Goal: Complete application form

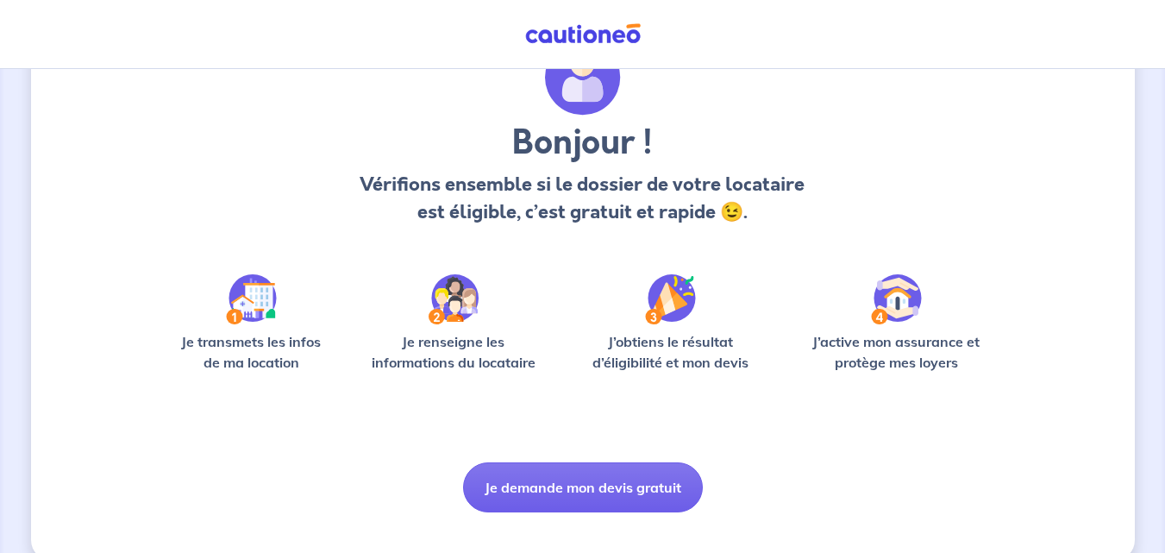
scroll to position [120, 0]
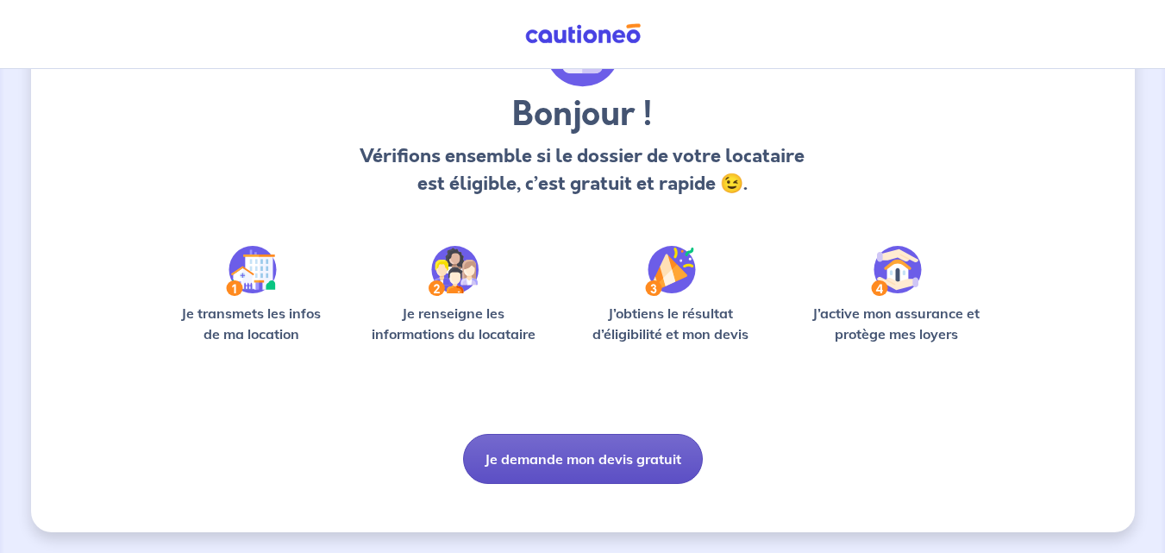
click at [631, 454] on button "Je demande mon devis gratuit" at bounding box center [583, 459] width 240 height 50
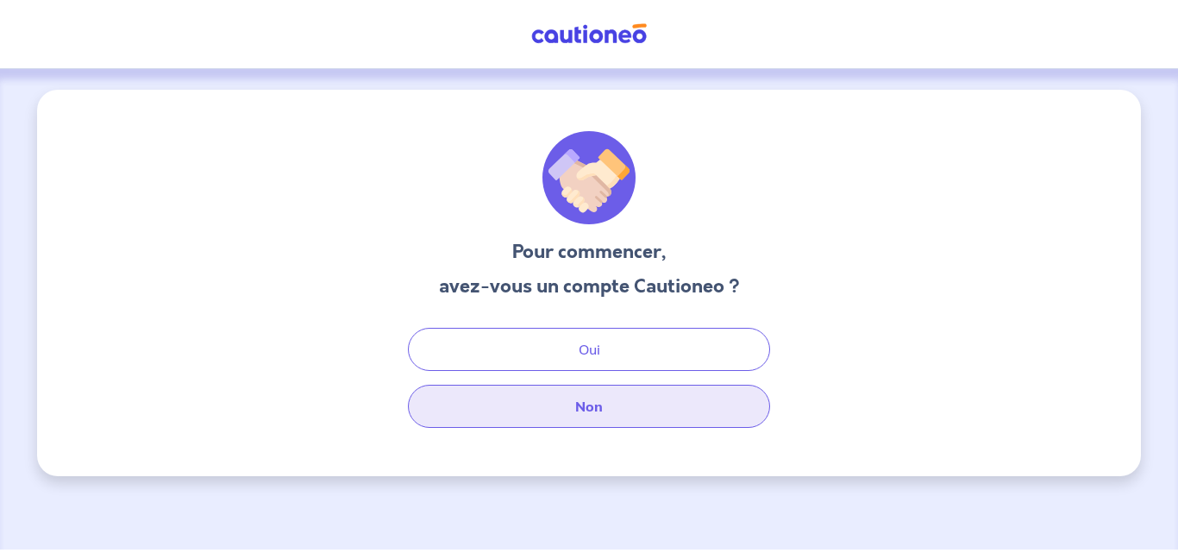
click at [602, 405] on button "Non" at bounding box center [589, 405] width 362 height 43
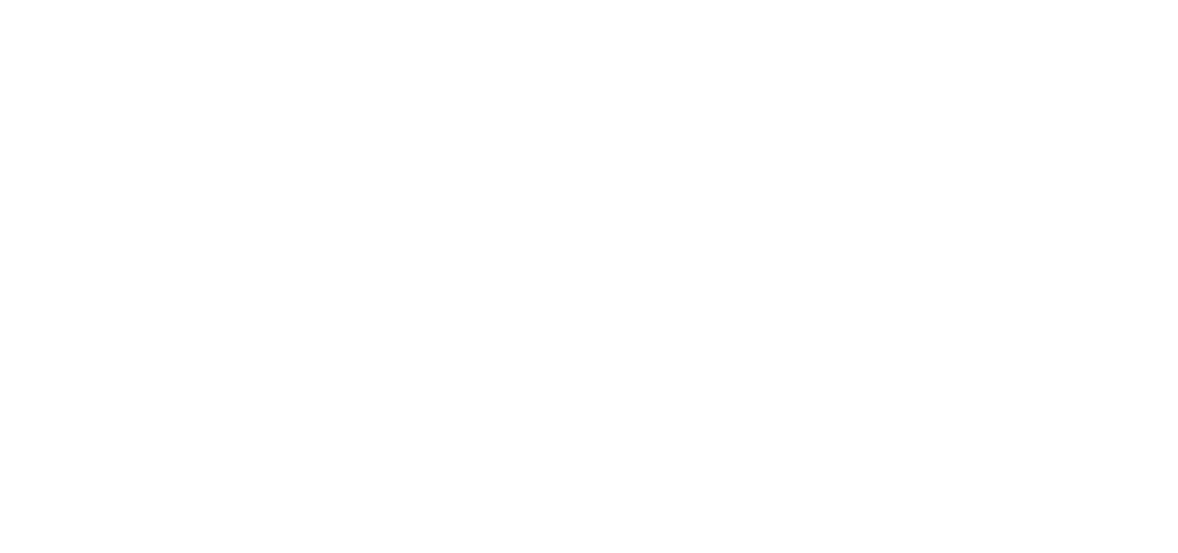
select select "FR"
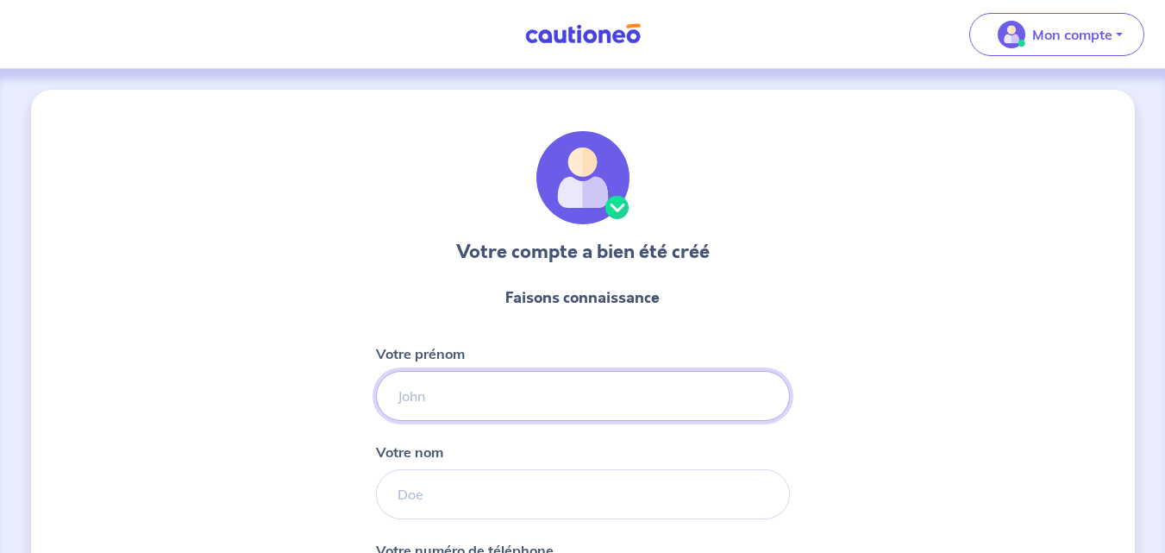
click at [473, 401] on input "Votre prénom" at bounding box center [583, 396] width 414 height 50
type input "[PERSON_NAME]"
click at [440, 497] on input "Votre nom" at bounding box center [583, 494] width 414 height 50
type input "FERREIRA"
type input "06 74 64 10 49"
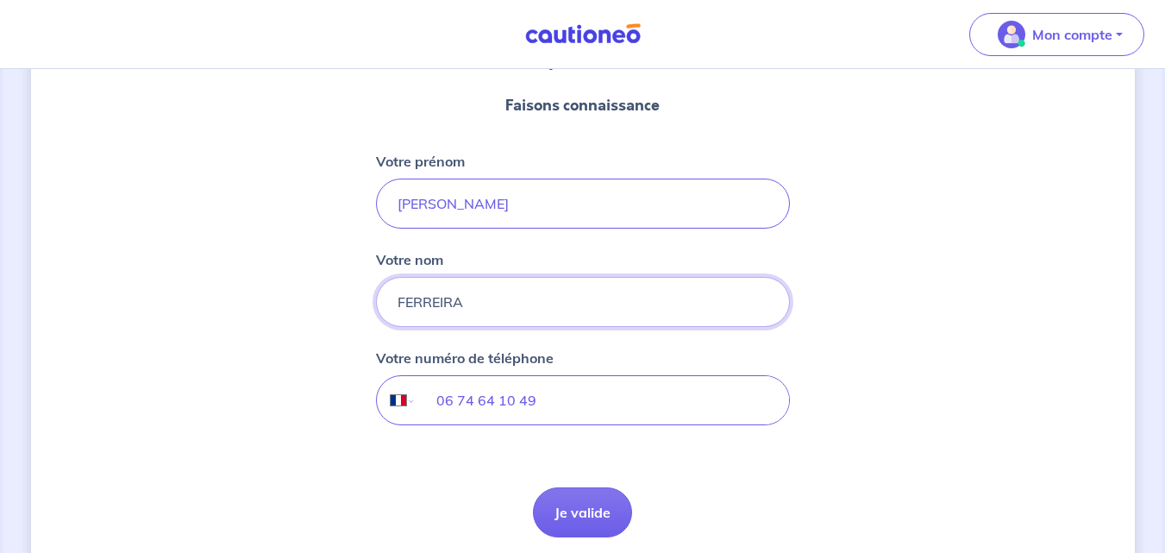
scroll to position [259, 0]
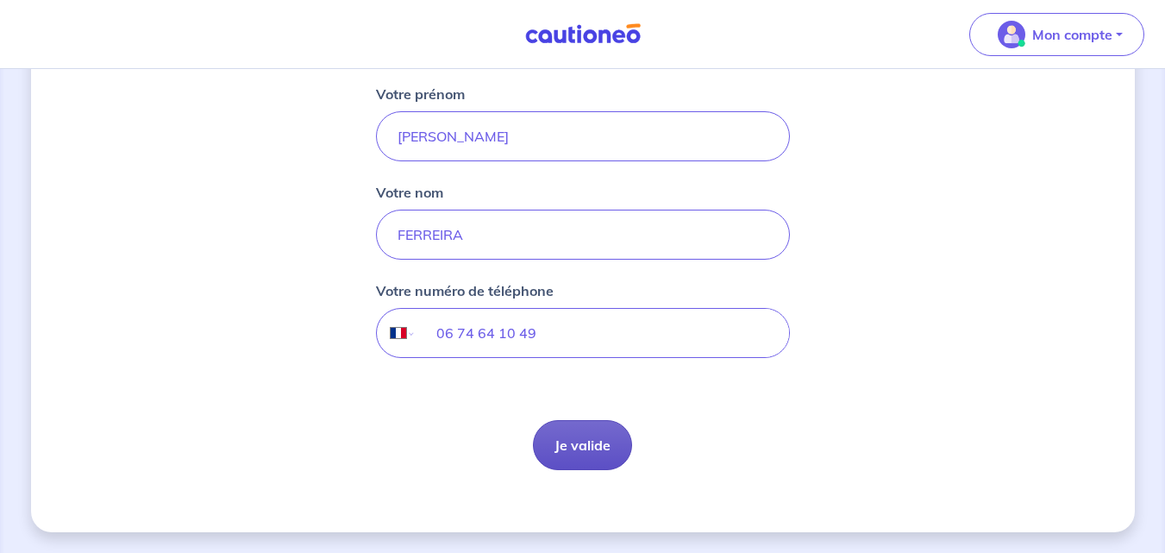
click at [571, 443] on button "Je valide" at bounding box center [582, 445] width 99 height 50
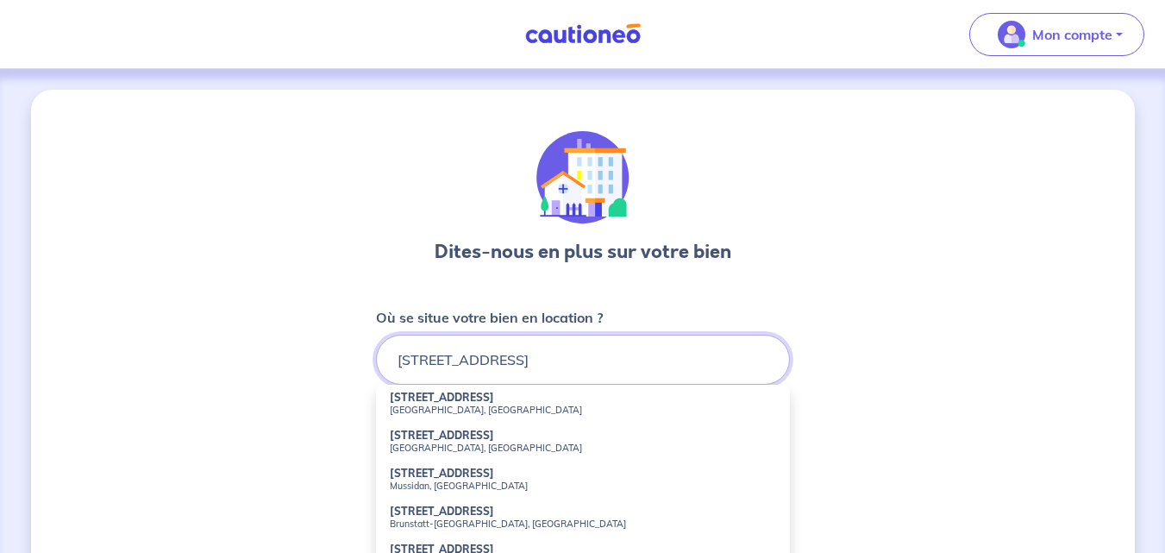
type input "[STREET_ADDRESS]"
click at [1141, 309] on div "Dites-nous en plus sur votre bien Où se situe votre bien en location ? [STREET_…" at bounding box center [582, 540] width 1165 height 943
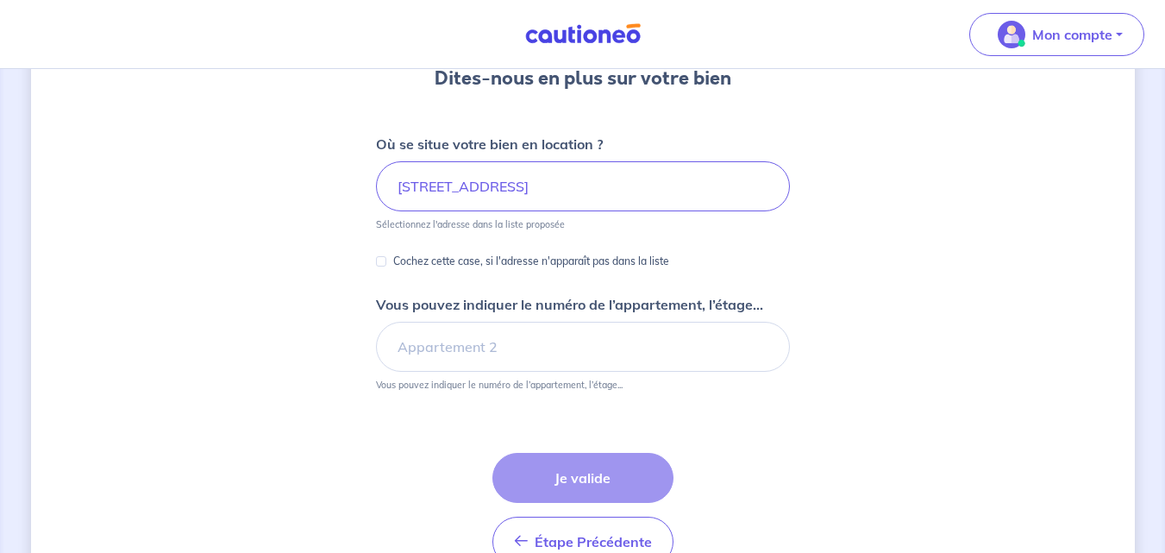
scroll to position [185, 0]
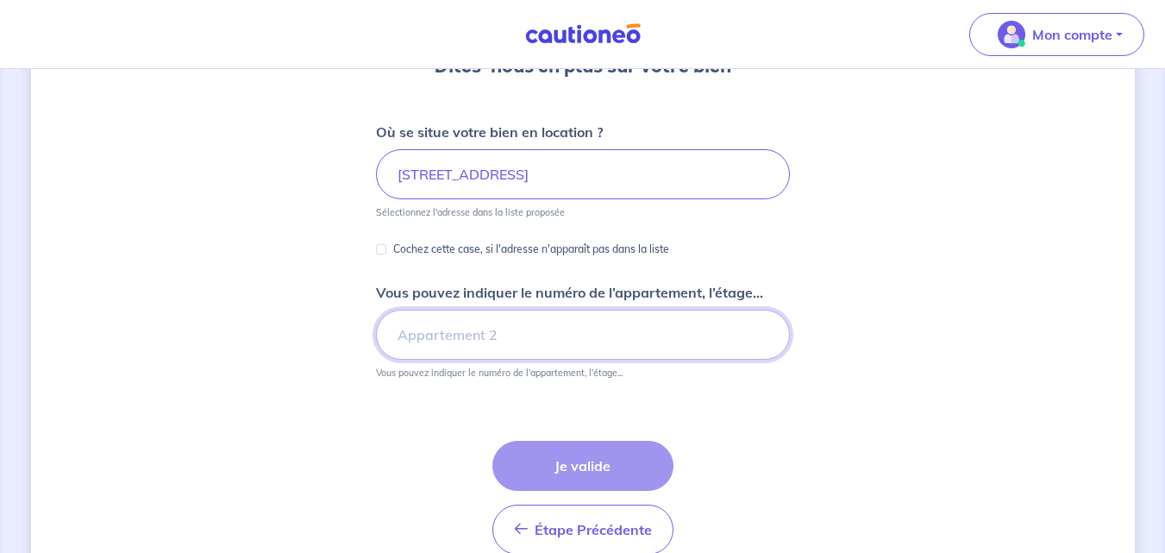
click at [552, 325] on input "Vous pouvez indiquer le numéro de l’appartement, l’étage..." at bounding box center [583, 334] width 414 height 50
type input "115"
click at [545, 172] on input "[STREET_ADDRESS]" at bounding box center [583, 174] width 414 height 50
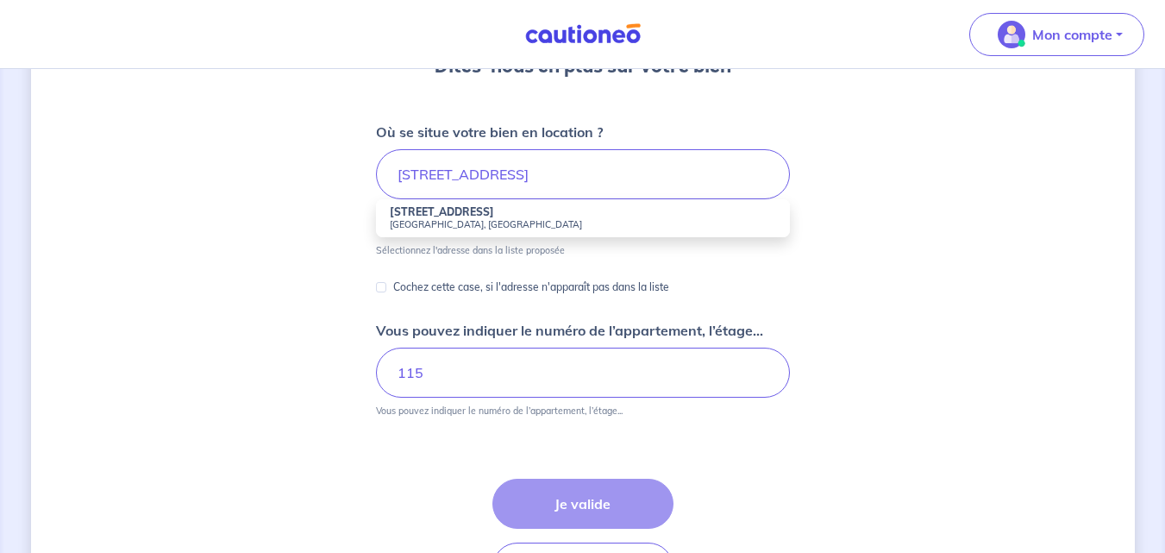
click at [452, 225] on small "[GEOGRAPHIC_DATA], [GEOGRAPHIC_DATA]" at bounding box center [583, 224] width 386 height 12
type input "[STREET_ADDRESS]"
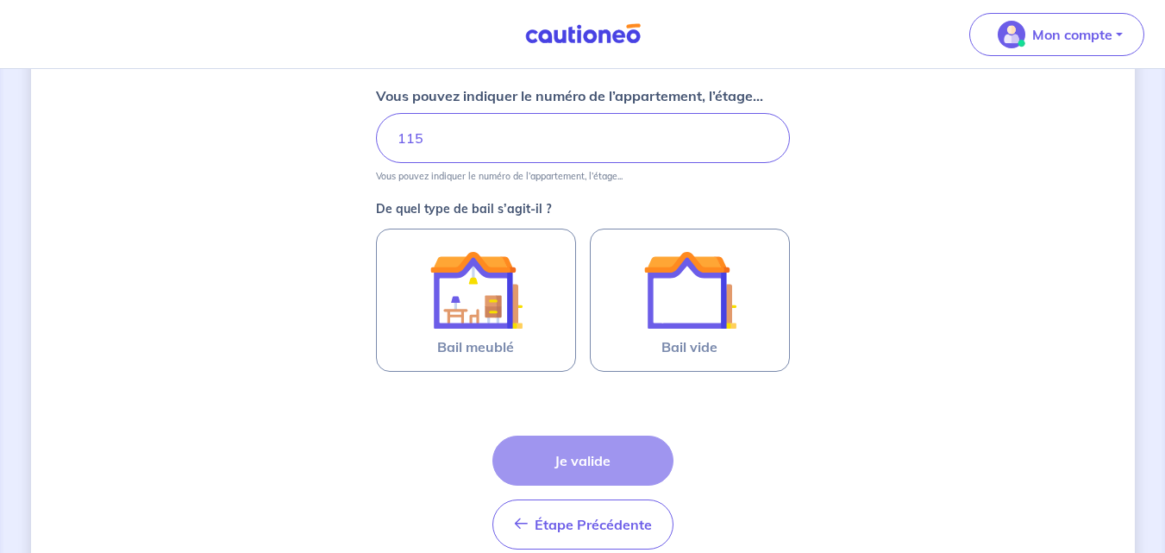
scroll to position [386, 0]
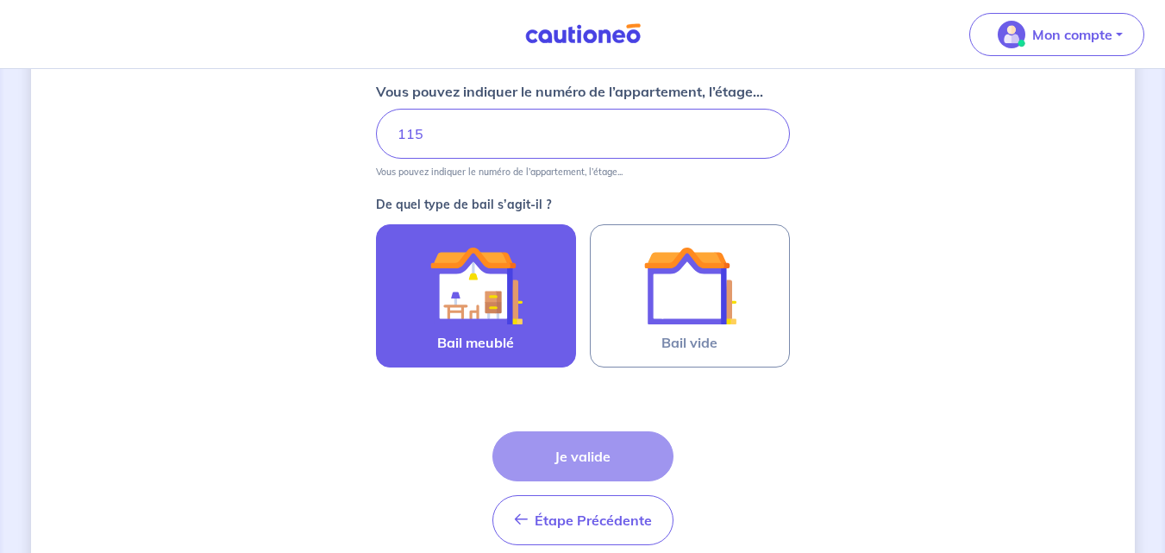
click at [478, 289] on img at bounding box center [475, 285] width 93 height 93
click at [0, 0] on input "Bail meublé" at bounding box center [0, 0] width 0 height 0
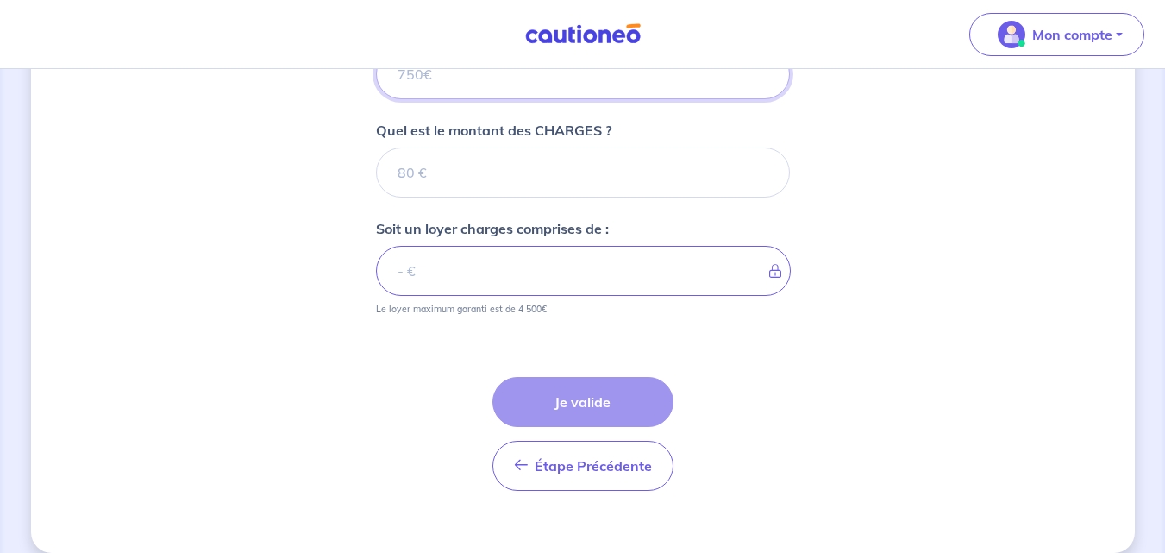
scroll to position [777, 0]
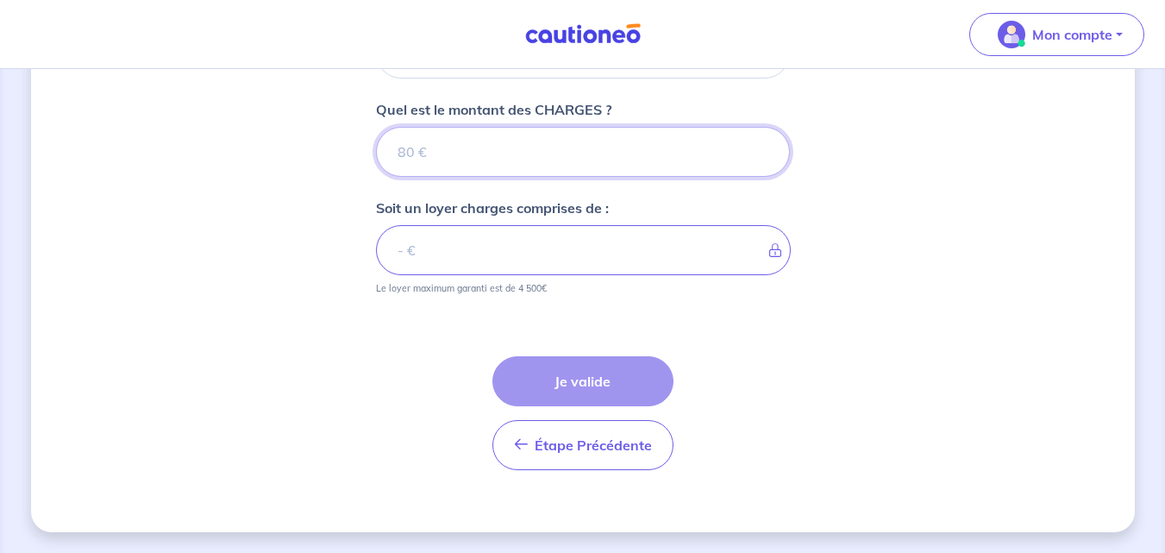
click at [758, 163] on input "Quel est le montant des CHARGES ?" at bounding box center [583, 152] width 414 height 50
type input "0"
click at [761, 155] on input "0" at bounding box center [583, 152] width 414 height 50
click at [759, 147] on input "0.01" at bounding box center [583, 152] width 414 height 50
click at [759, 147] on input "0.02" at bounding box center [583, 152] width 414 height 50
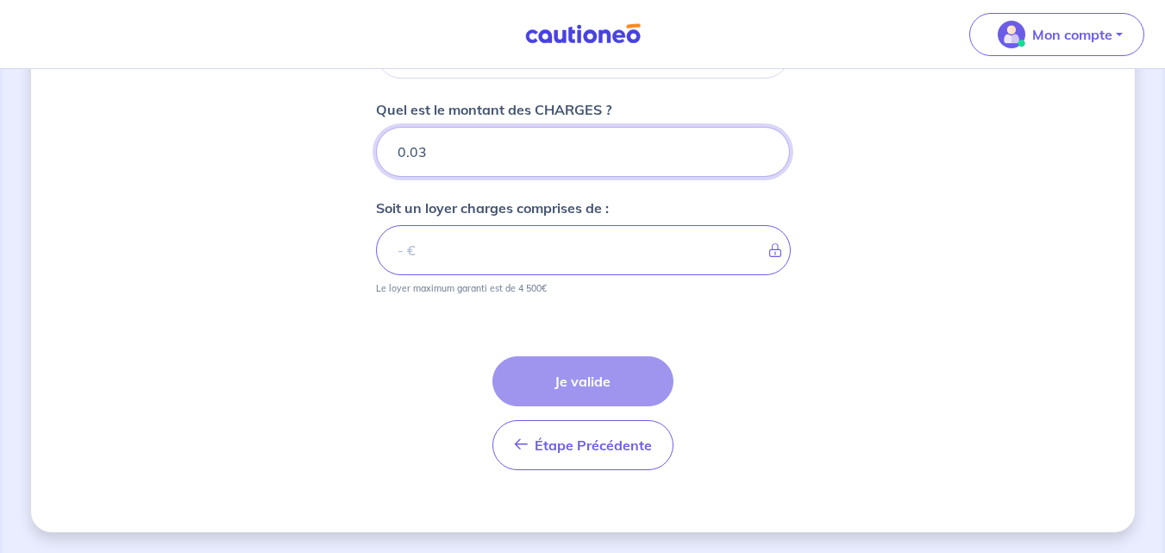
type input "0.03"
click at [759, 147] on input "0.03" at bounding box center [583, 152] width 414 height 50
type input "0.04"
click at [759, 147] on input "0.04" at bounding box center [583, 152] width 414 height 50
click at [418, 145] on input "0.04" at bounding box center [583, 152] width 414 height 50
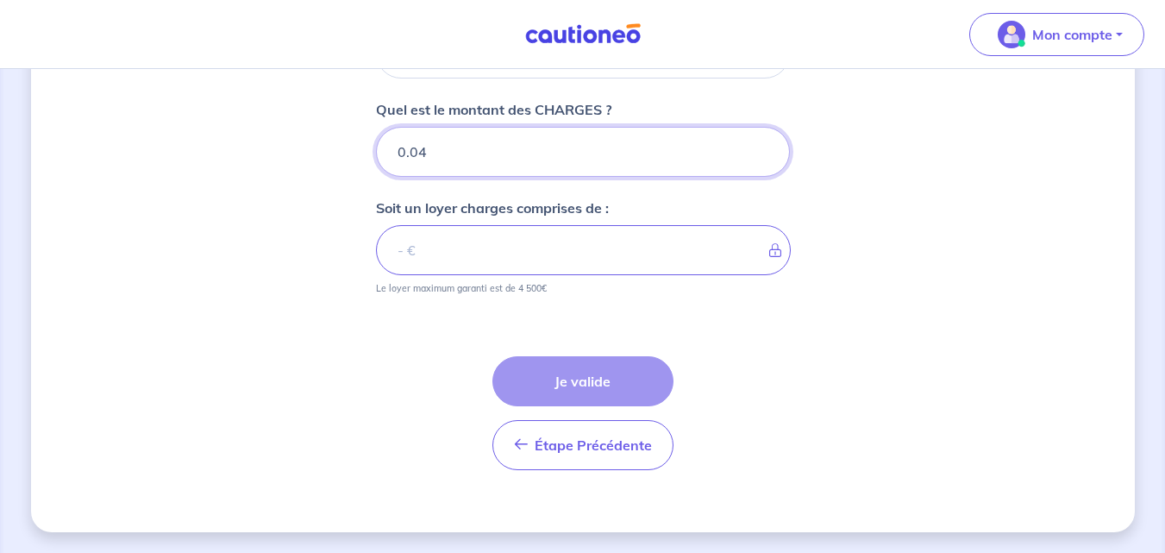
click at [433, 145] on input "0.04" at bounding box center [583, 152] width 414 height 50
type input "0"
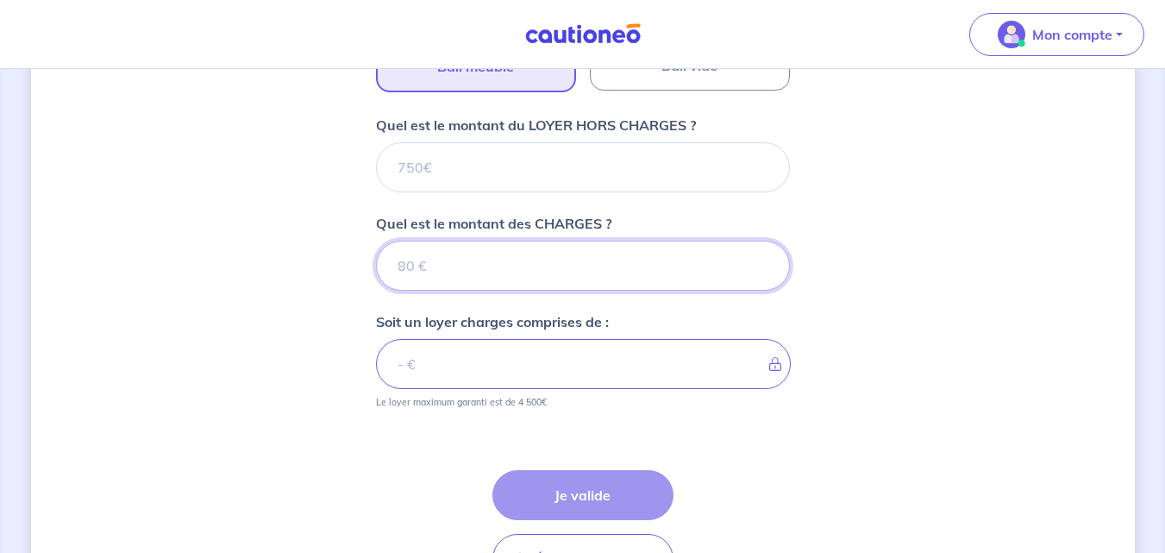
scroll to position [656, 0]
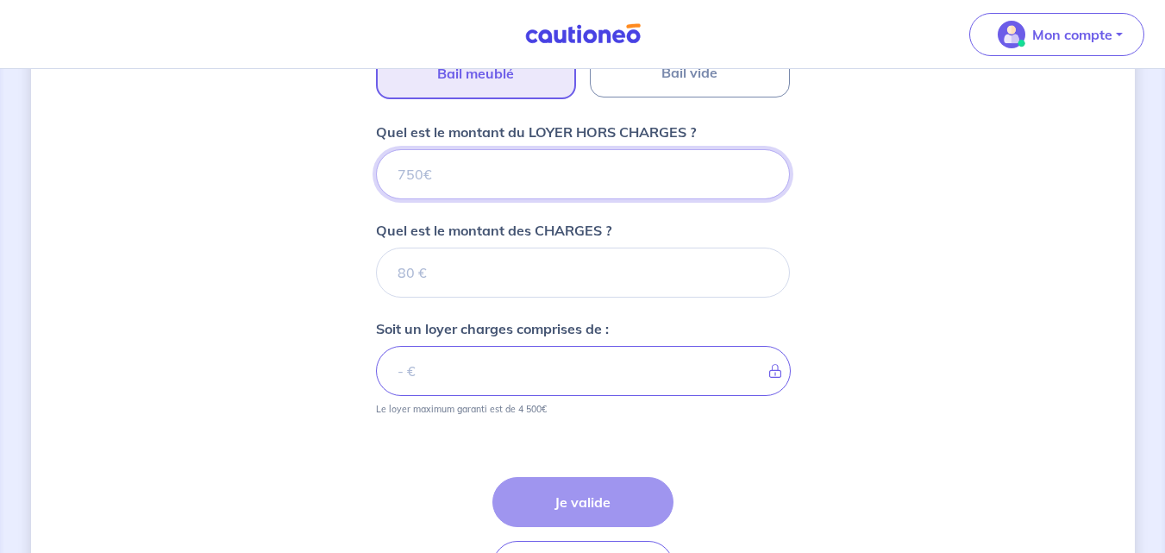
click at [469, 164] on input "Quel est le montant du LOYER HORS CHARGES ?" at bounding box center [583, 174] width 414 height 50
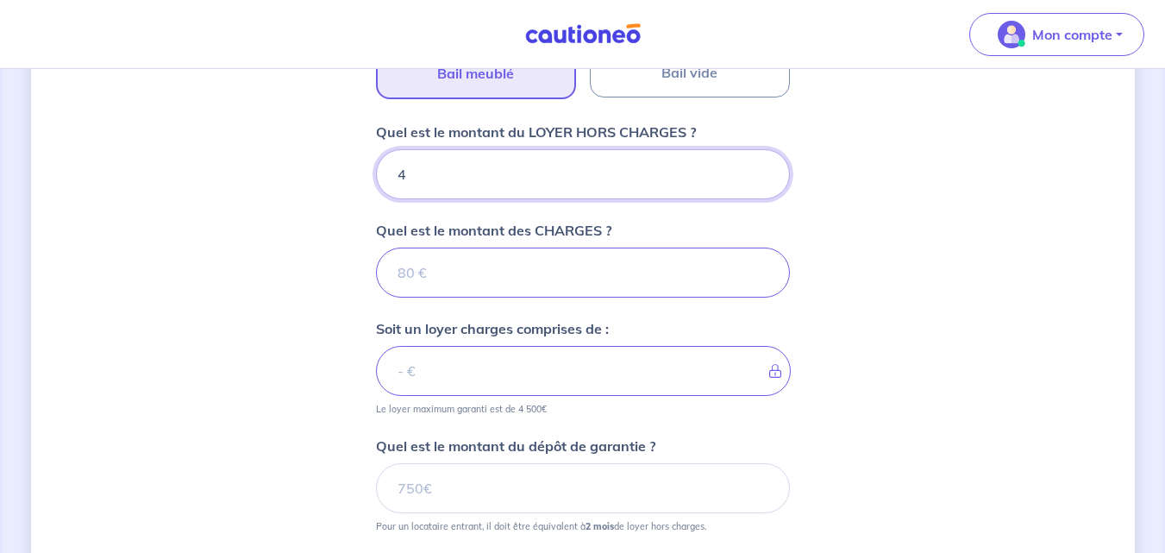
type input "44"
type input "445"
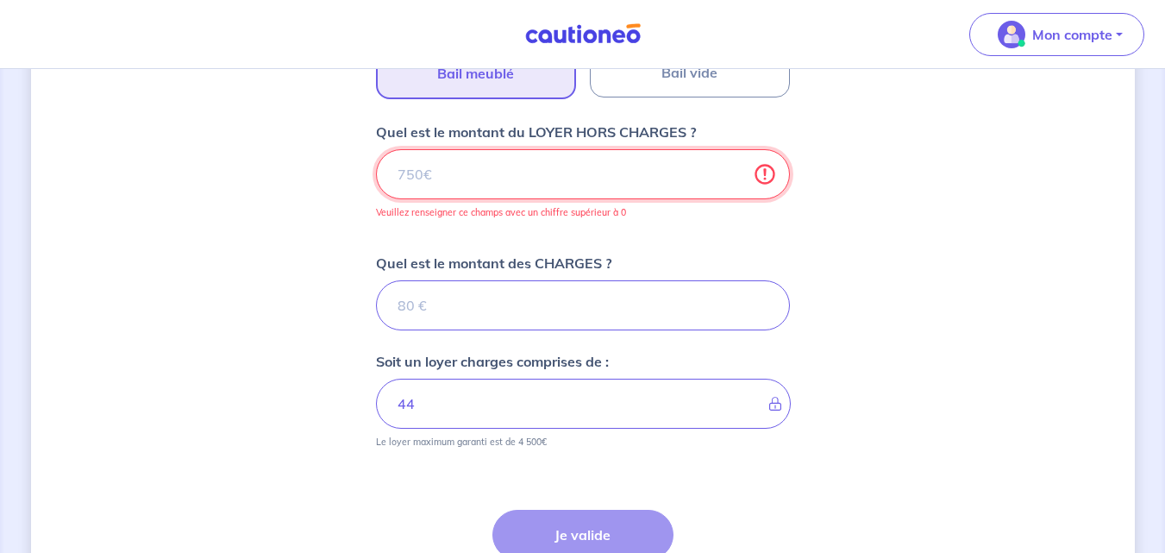
type input "445"
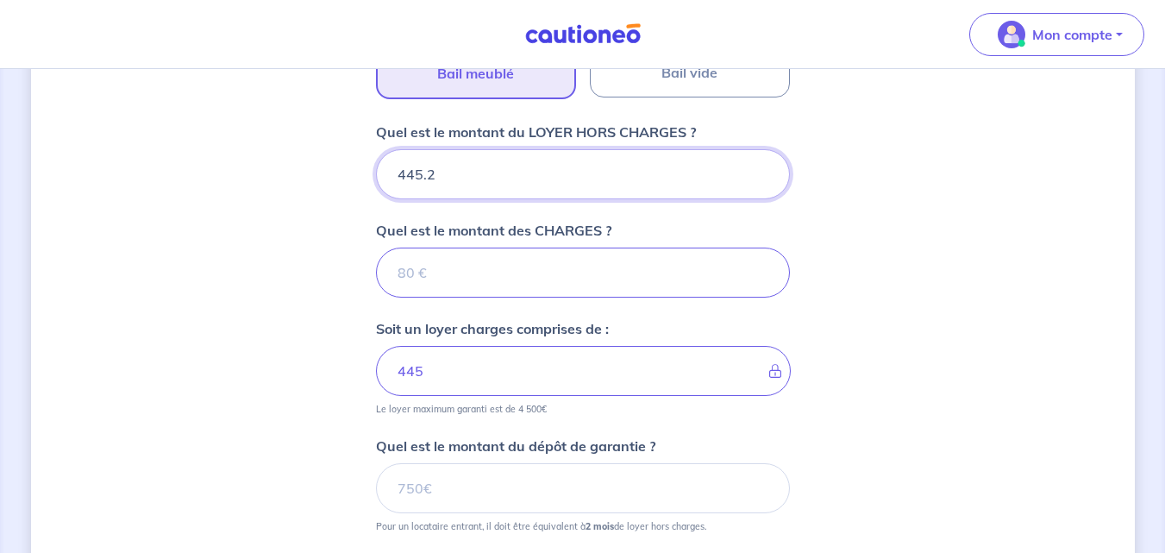
type input "445.23"
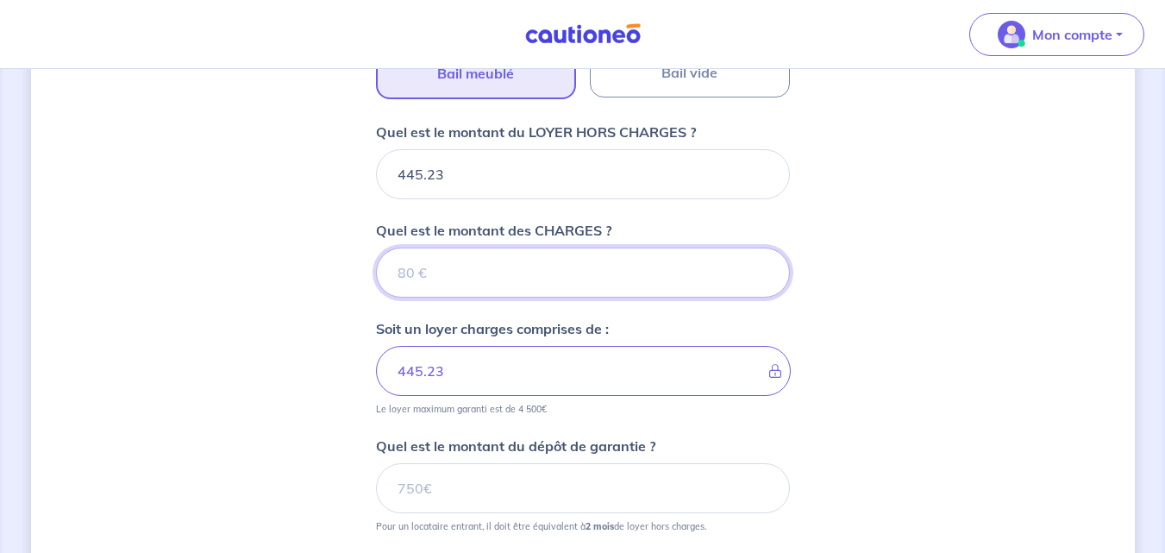
click at [426, 275] on input "Quel est le montant des CHARGES ?" at bounding box center [583, 272] width 414 height 50
type input "70"
type input "515.23"
type input "70"
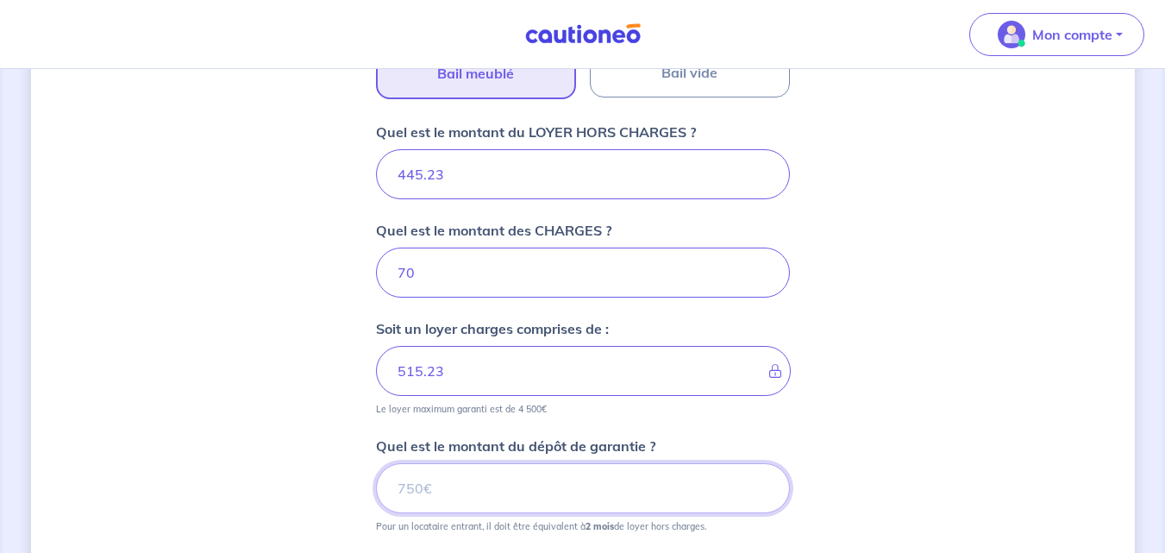
click at [728, 490] on input "Quel est le montant du dépôt de garantie ?" at bounding box center [583, 488] width 414 height 50
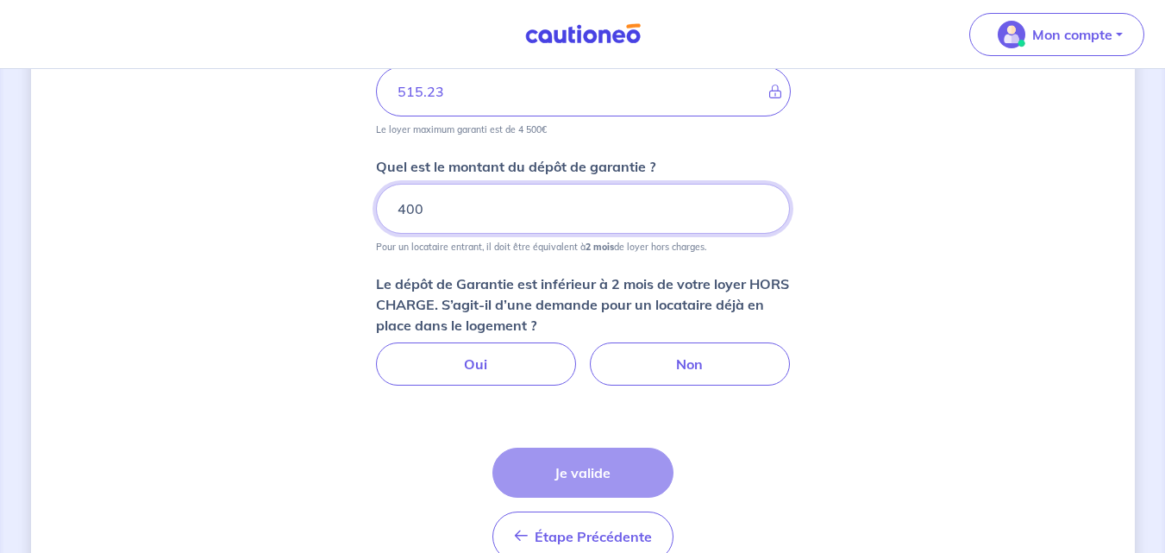
scroll to position [943, 0]
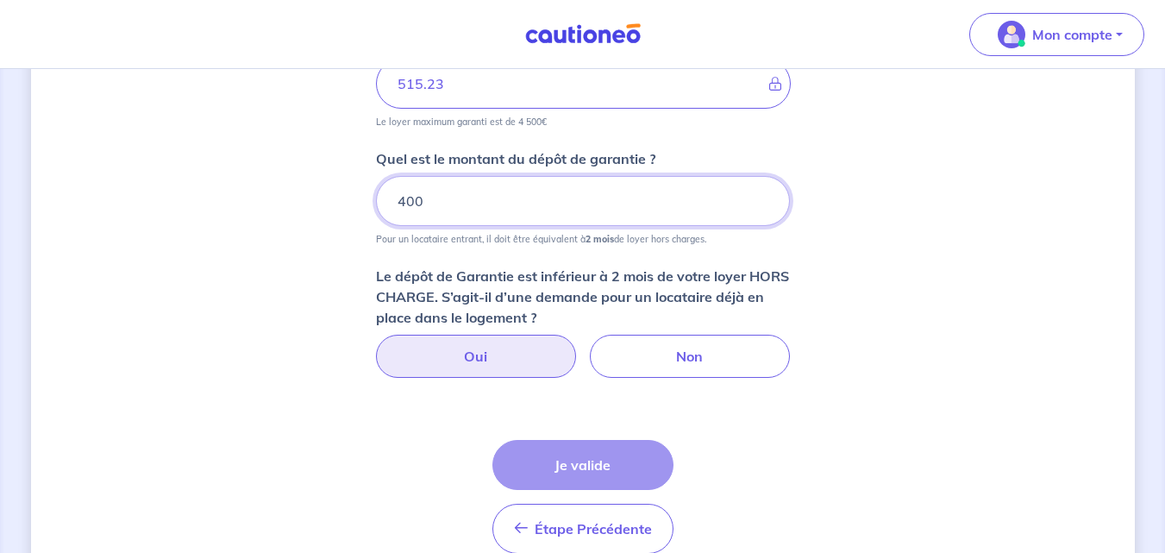
type input "400"
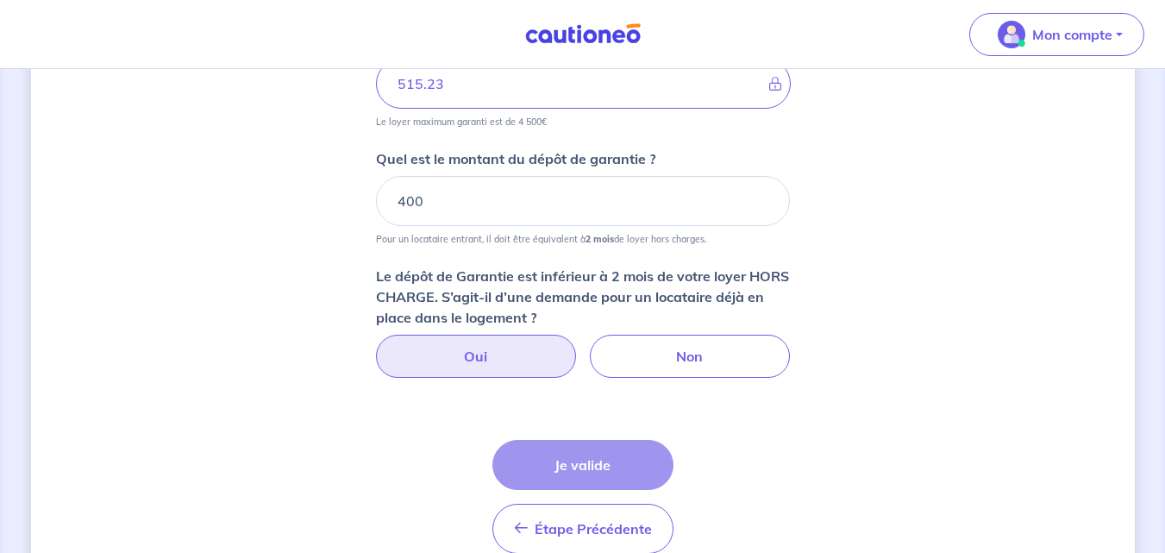
click at [513, 355] on label "Oui" at bounding box center [476, 355] width 200 height 43
click at [577, 346] on input "Oui" at bounding box center [582, 339] width 11 height 11
radio input "true"
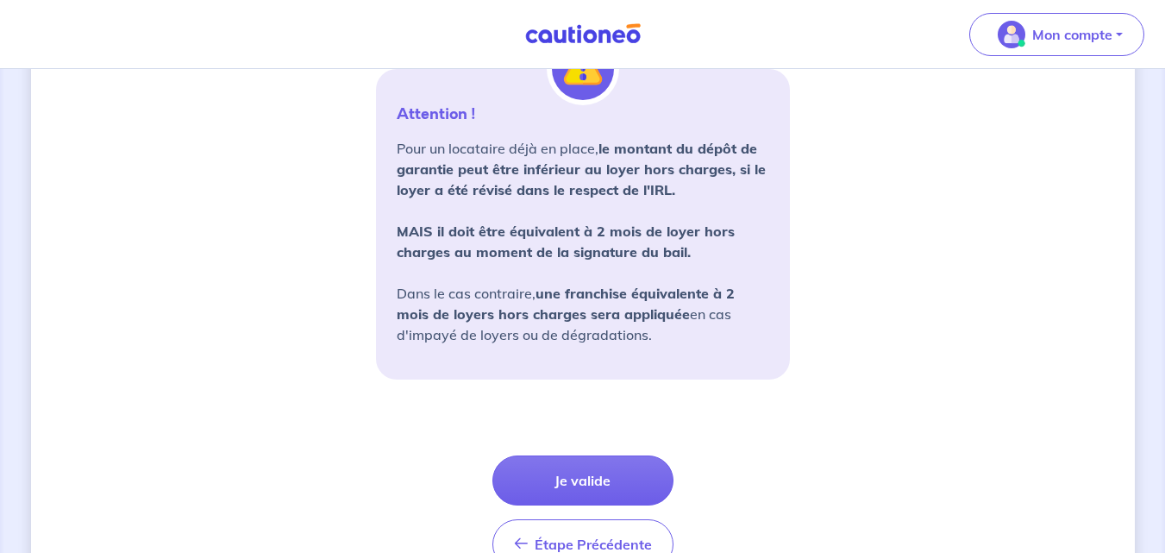
scroll to position [1323, 0]
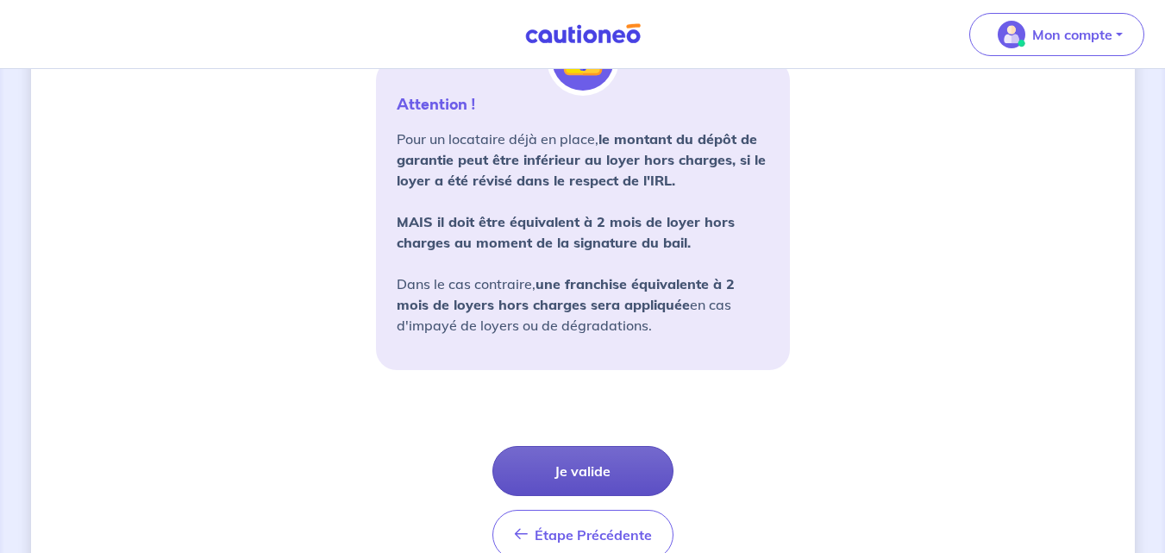
click at [584, 466] on button "Je valide" at bounding box center [582, 471] width 181 height 50
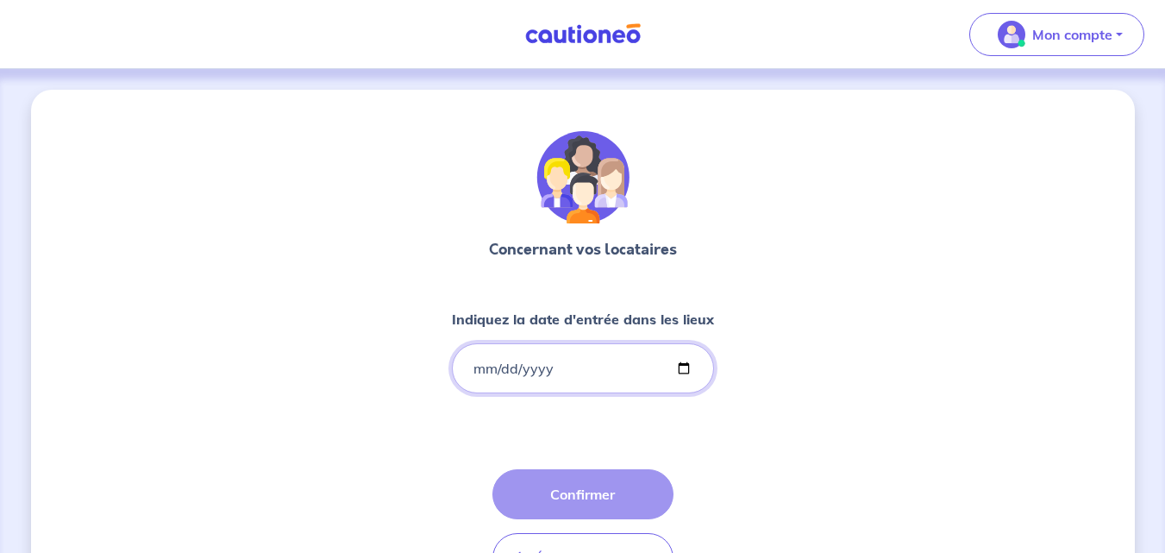
click at [598, 370] on input "Indiquez la date d'entrée dans les lieux" at bounding box center [583, 368] width 262 height 50
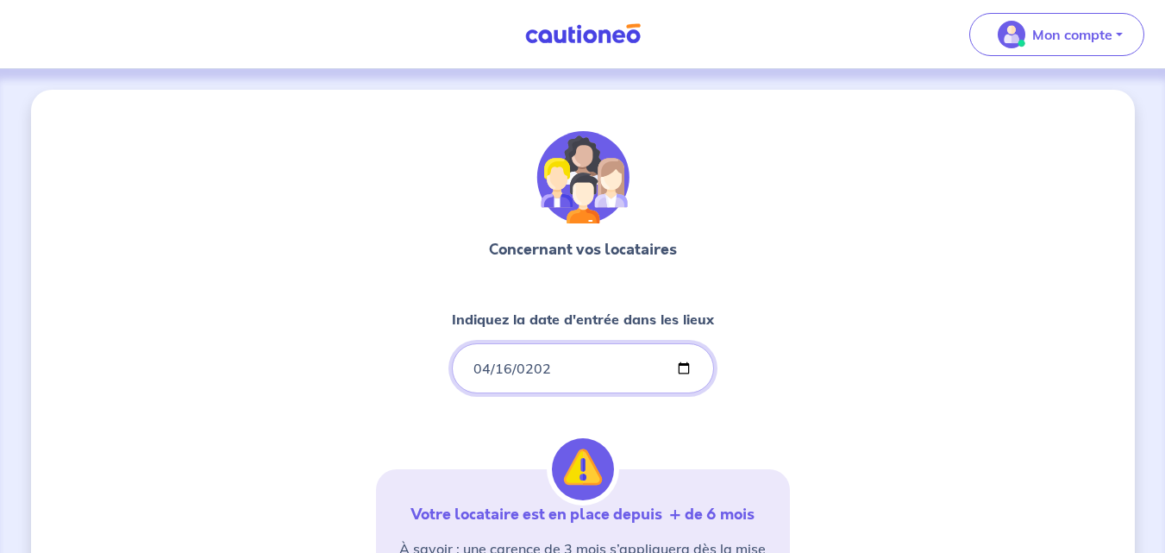
type input "[DATE]"
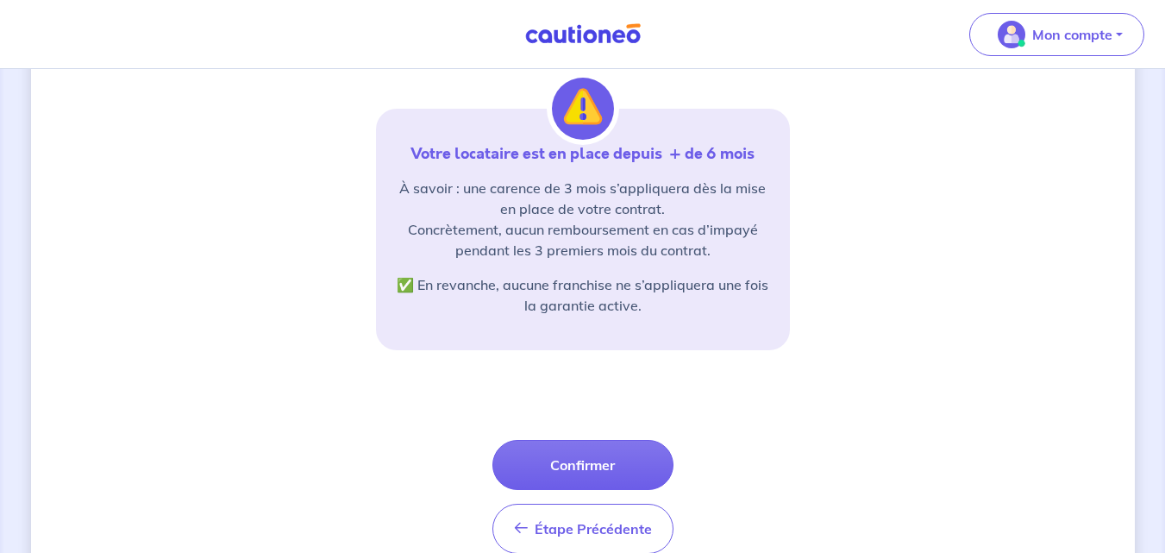
scroll to position [366, 0]
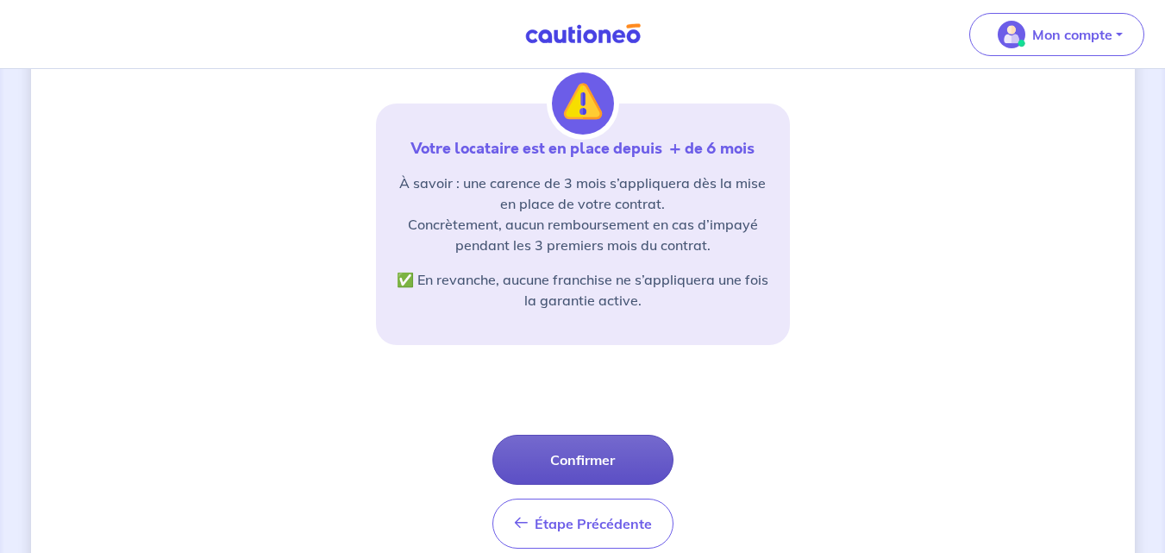
click at [566, 471] on button "Confirmer" at bounding box center [582, 459] width 181 height 50
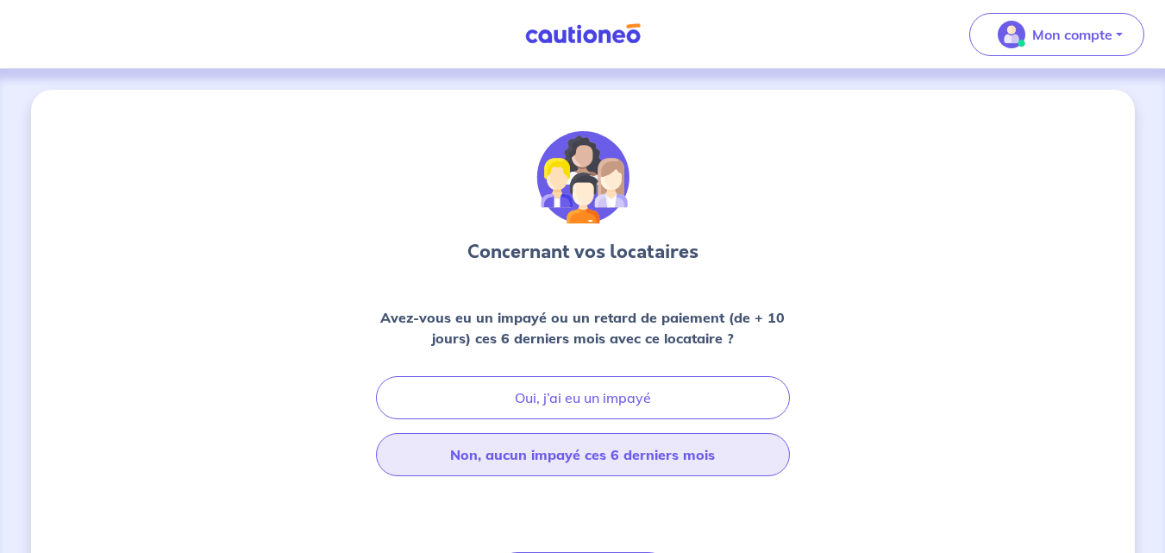
click at [643, 457] on button "Non, aucun impayé ces 6 derniers mois" at bounding box center [583, 454] width 414 height 43
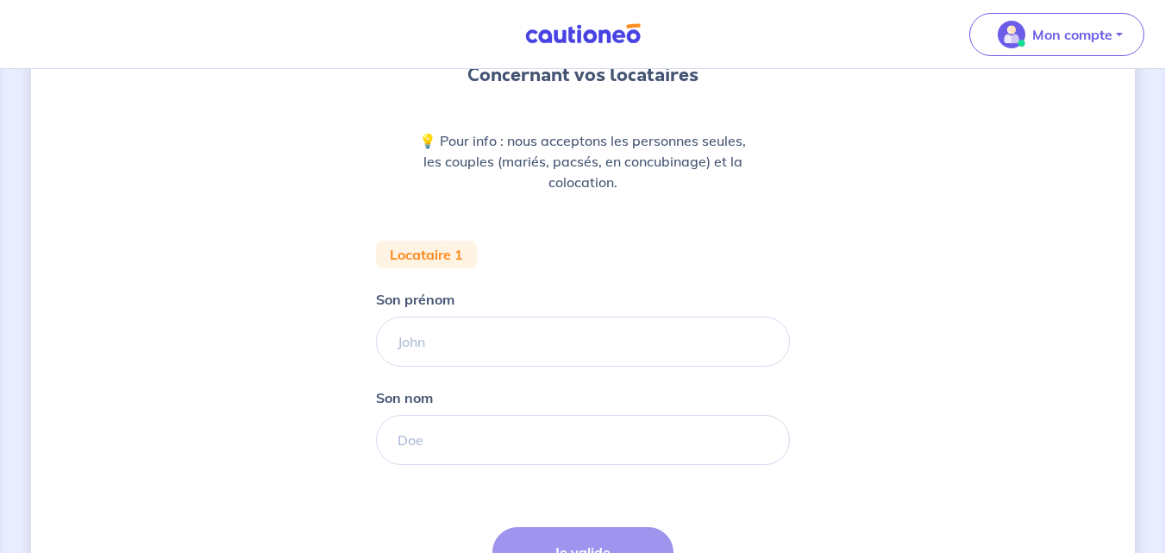
scroll to position [187, 0]
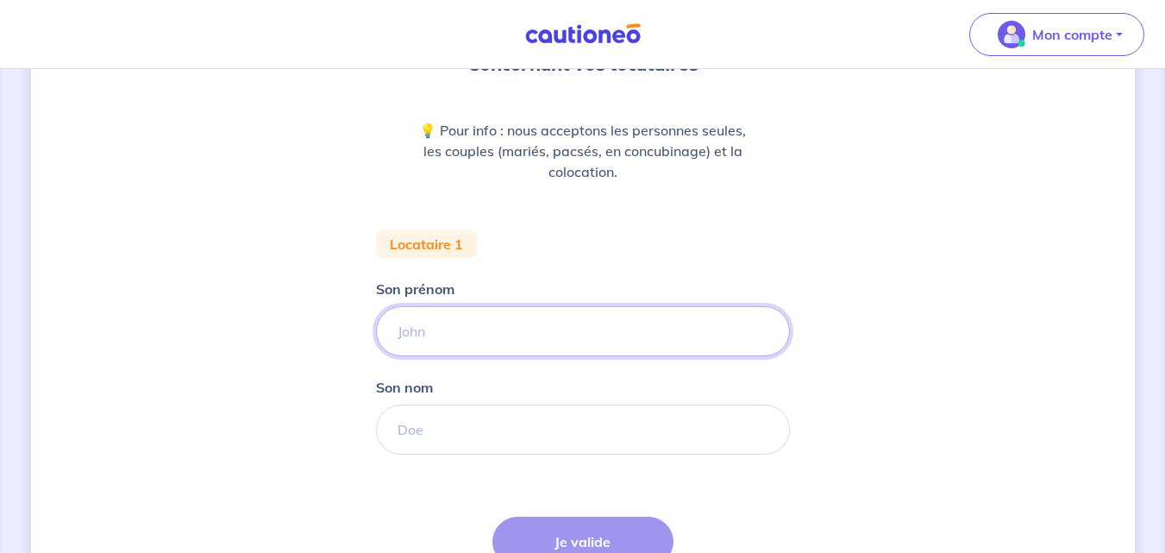
click at [508, 334] on input "Son prénom" at bounding box center [583, 331] width 414 height 50
type input "[PERSON_NAME]"
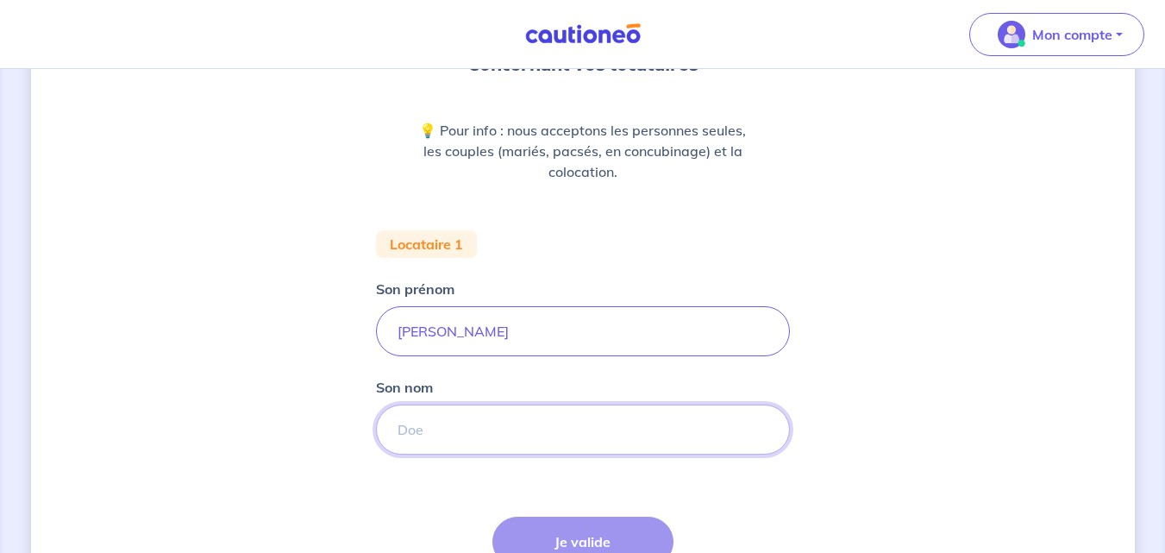
click at [483, 431] on input "Son nom" at bounding box center [583, 429] width 414 height 50
click at [406, 429] on input "avogrado" at bounding box center [583, 429] width 414 height 50
type input "Avogrado"
click at [580, 540] on button "Je valide" at bounding box center [582, 541] width 181 height 50
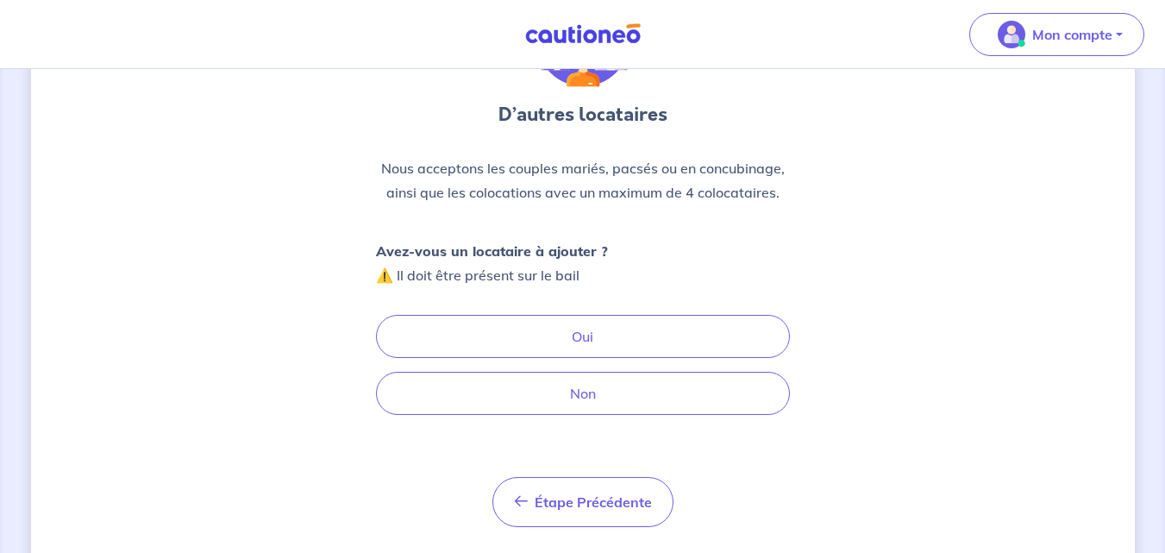
scroll to position [147, 0]
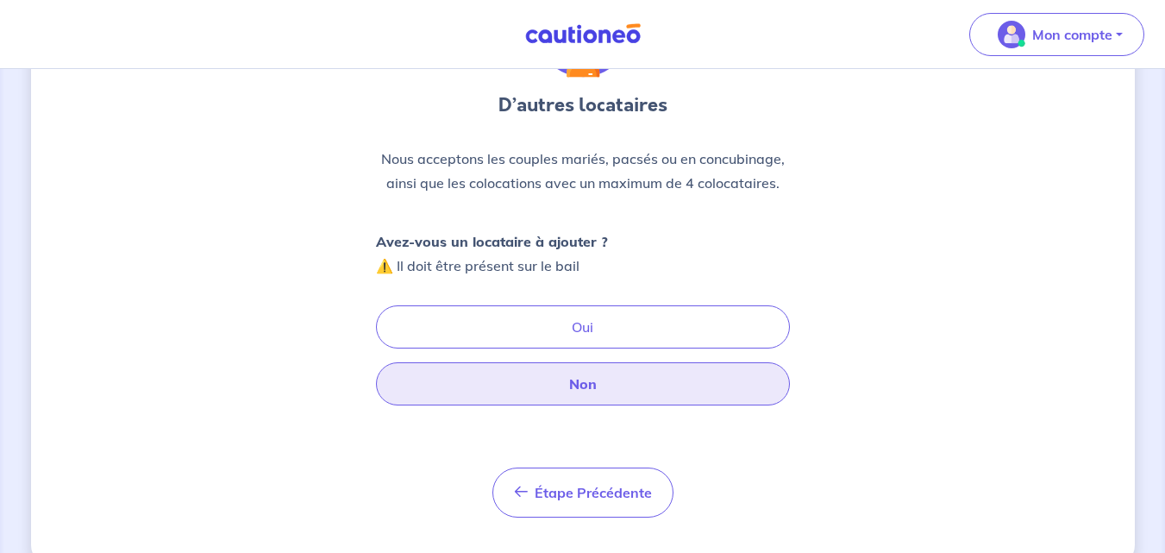
click at [627, 381] on button "Non" at bounding box center [583, 383] width 414 height 43
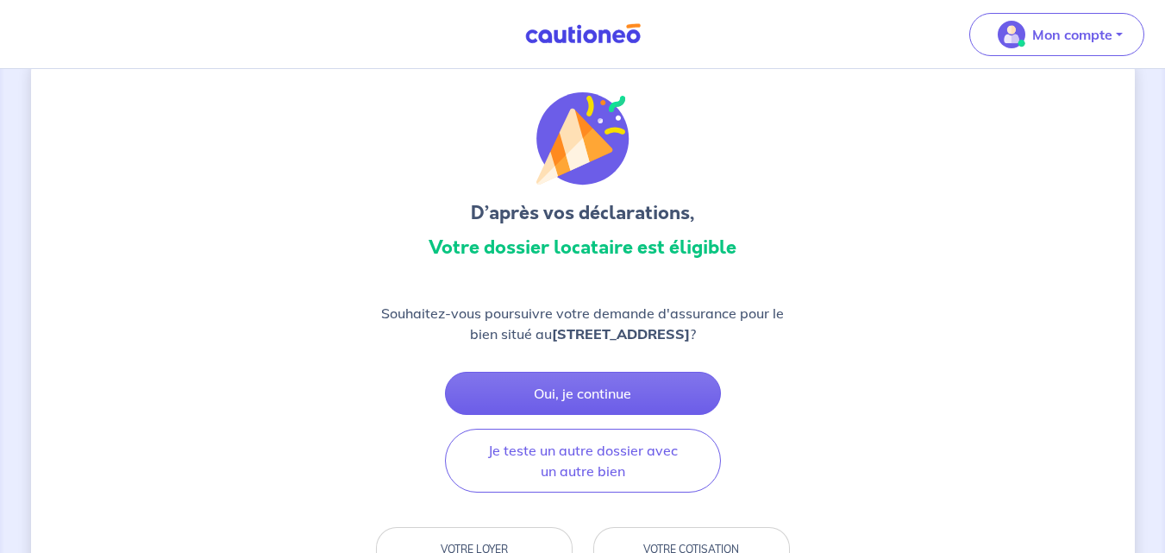
scroll to position [16, 0]
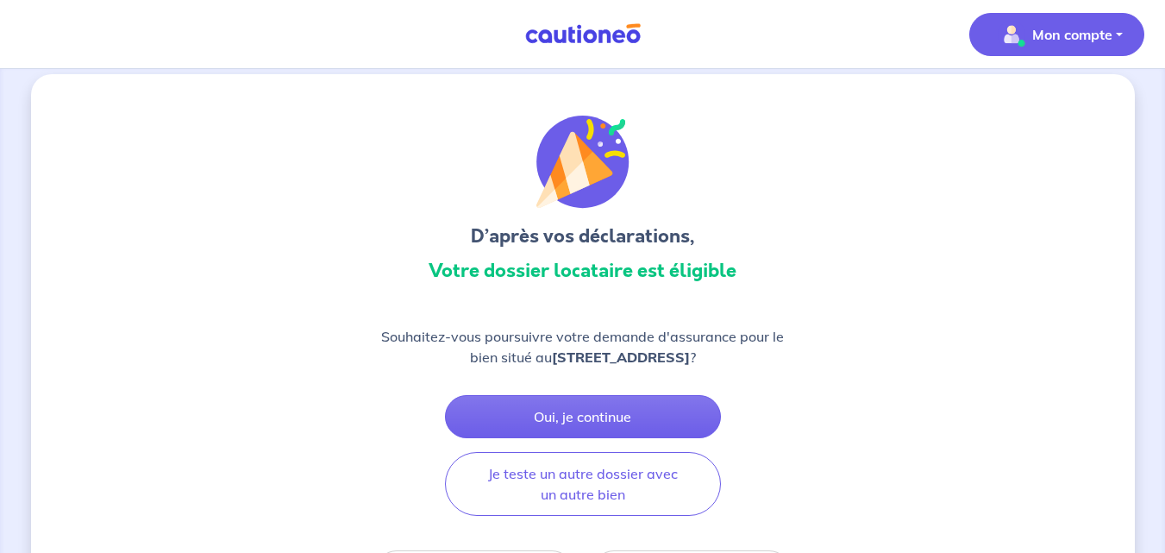
click at [1088, 34] on p "Mon compte" at bounding box center [1072, 34] width 80 height 21
click at [1051, 107] on link "Mes informations" at bounding box center [1039, 107] width 139 height 28
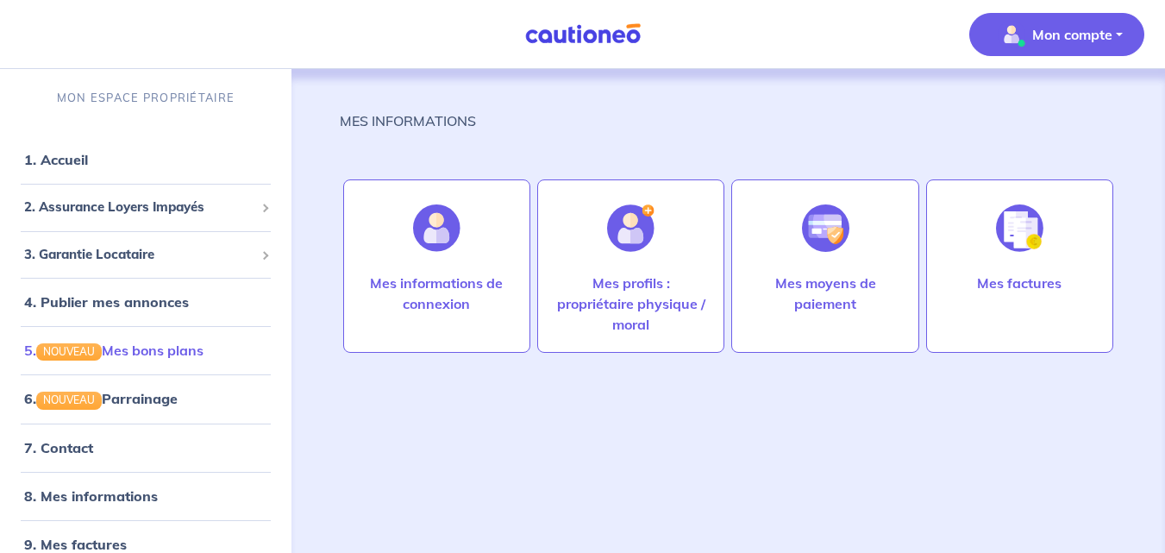
click at [168, 353] on link "5. NOUVEAU Mes bons plans" at bounding box center [113, 349] width 179 height 17
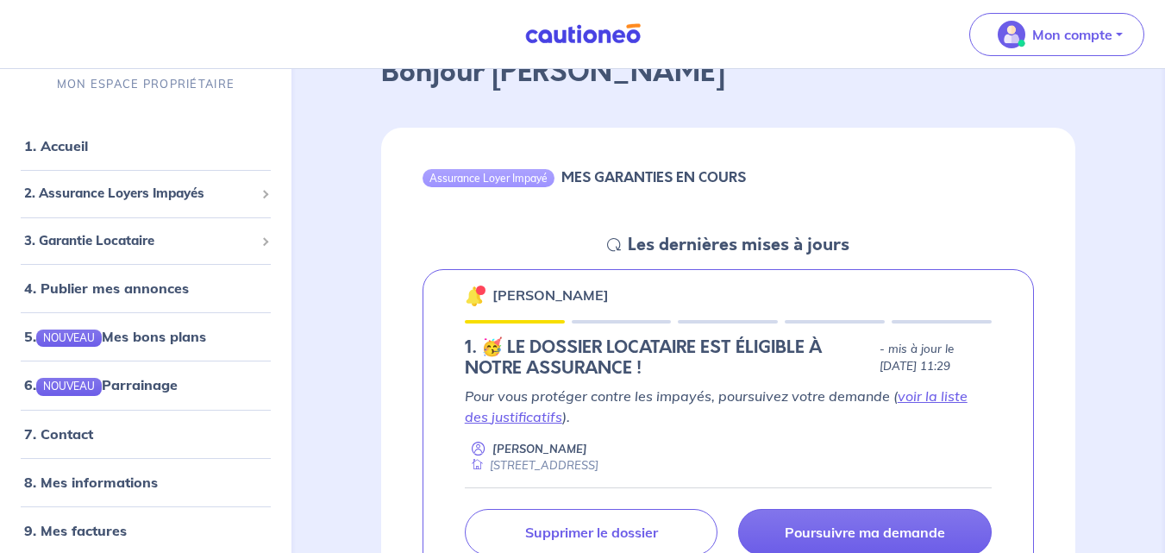
scroll to position [106, 0]
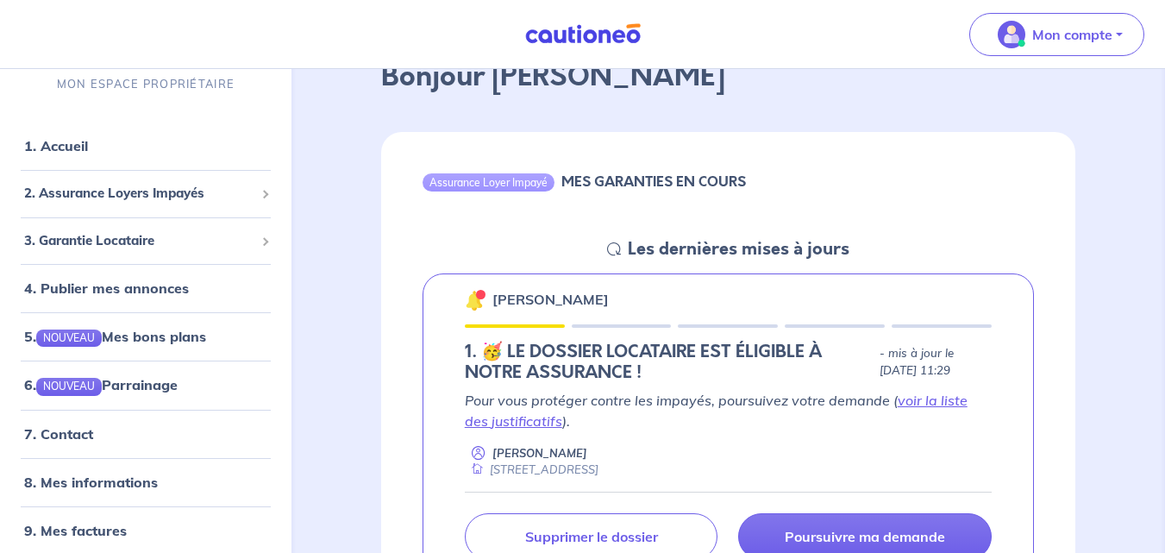
click at [952, 236] on div "Assurance Loyer Impayé MES GARANTIES EN COURS" at bounding box center [728, 185] width 694 height 106
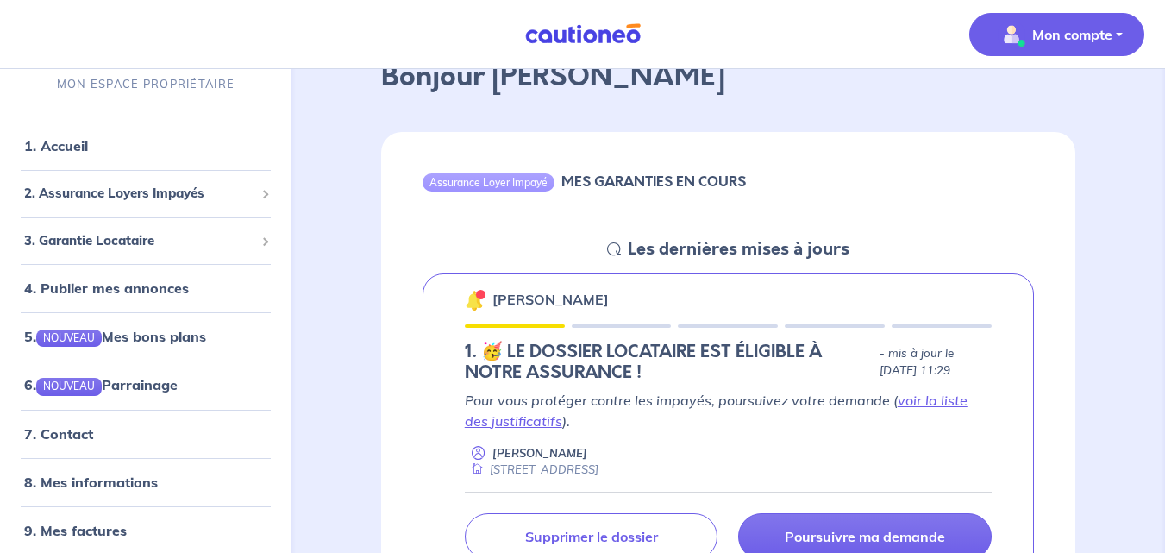
click at [1097, 46] on span "Mon compte" at bounding box center [1052, 35] width 122 height 28
click at [1071, 151] on link "Me déconnecter" at bounding box center [1039, 148] width 139 height 28
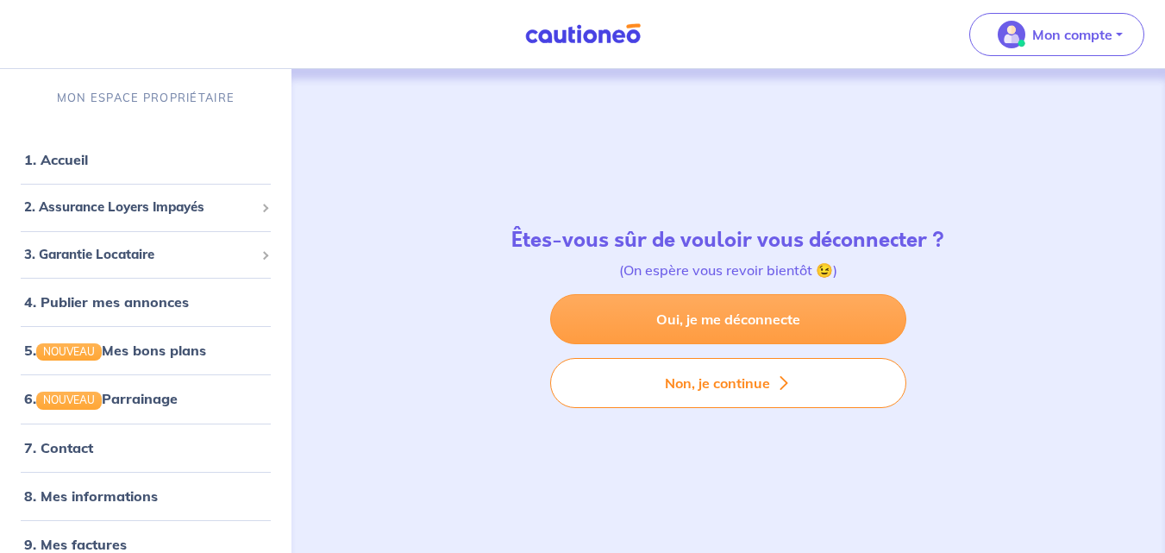
click at [774, 321] on link "Oui, je me déconnecte" at bounding box center [728, 319] width 356 height 50
